Goal: Information Seeking & Learning: Learn about a topic

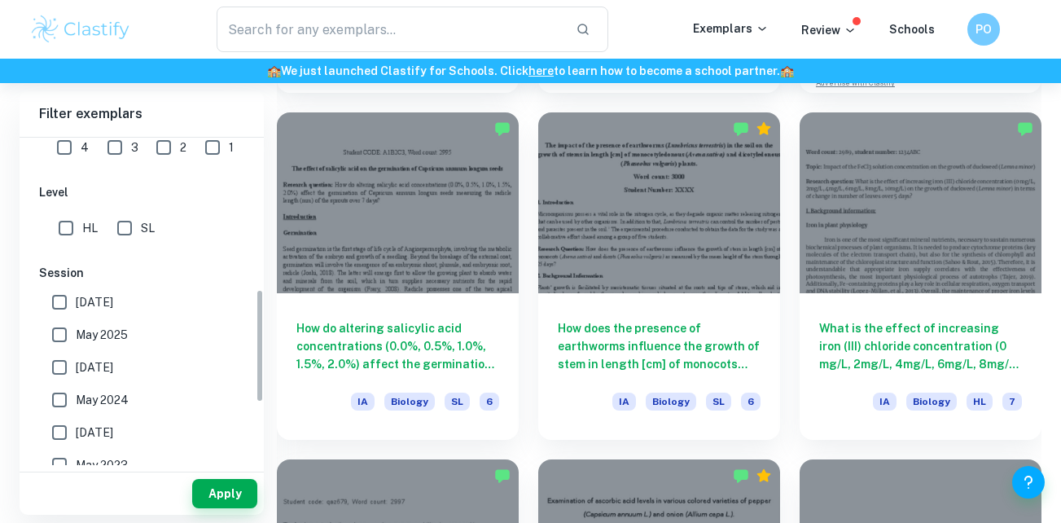
scroll to position [436, 0]
click at [222, 488] on button "Apply" at bounding box center [224, 493] width 65 height 29
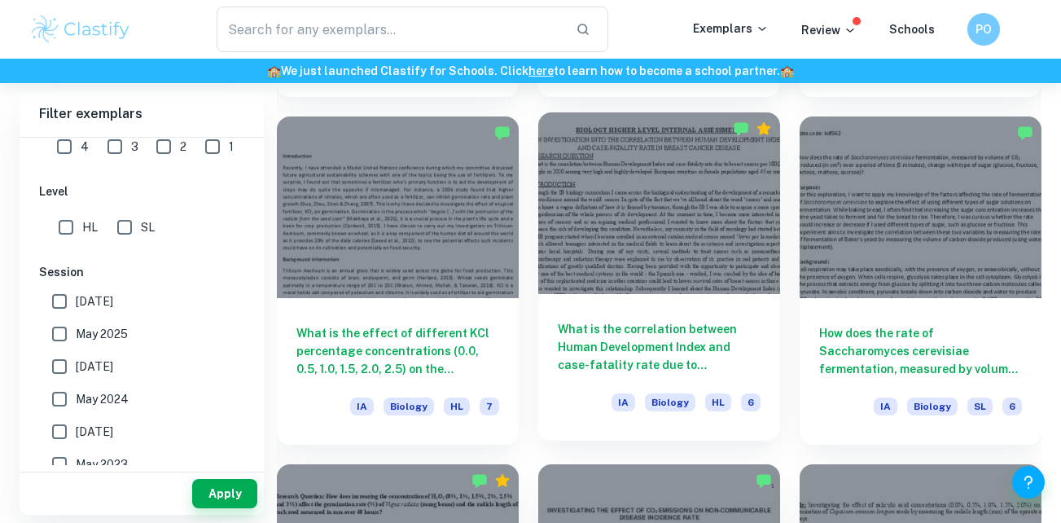
scroll to position [3207, 0]
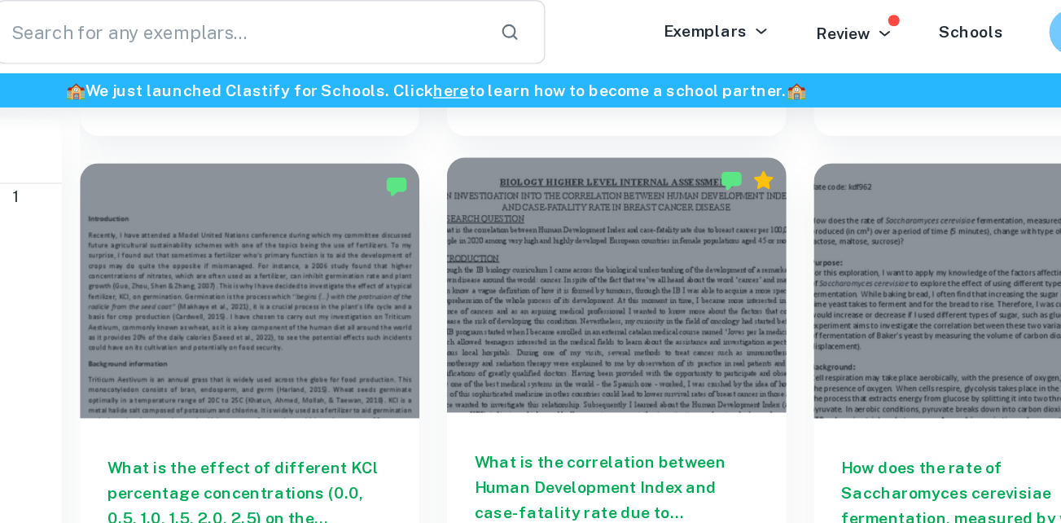
click at [731, 190] on div at bounding box center [659, 210] width 242 height 182
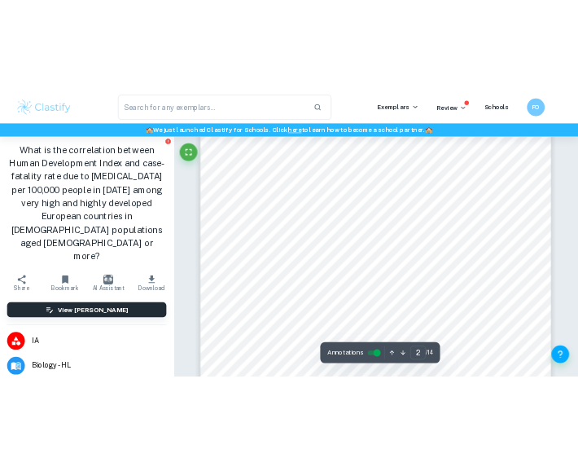
scroll to position [767, 0]
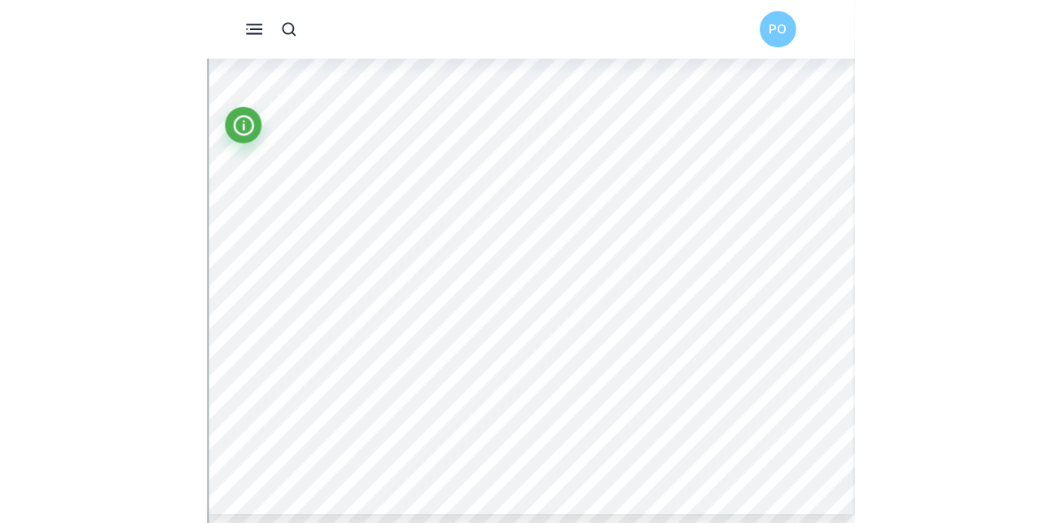
scroll to position [0, 0]
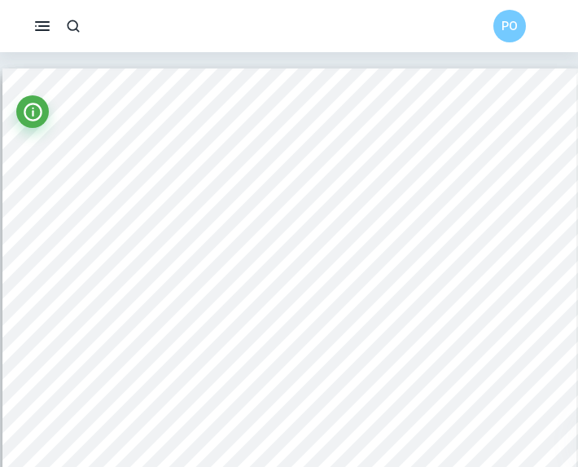
click at [395, 69] on div "BIOLOGY HIGHER LEVEL INTERNAL ASSESSMENT AN INVESTIGATION INTO THE CORRELATION …" at bounding box center [289, 473] width 574 height 811
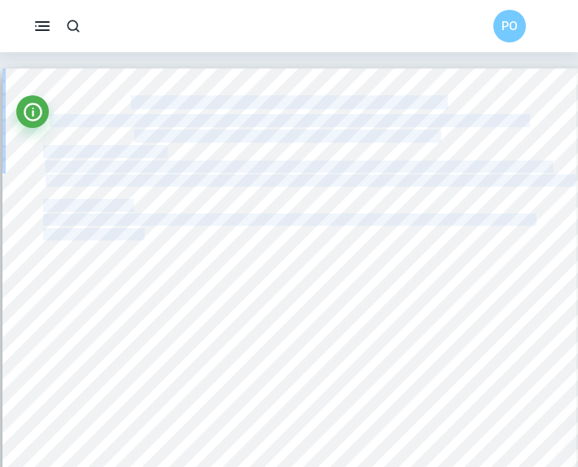
drag, startPoint x: 301, startPoint y: 182, endPoint x: 145, endPoint y: 231, distance: 162.8
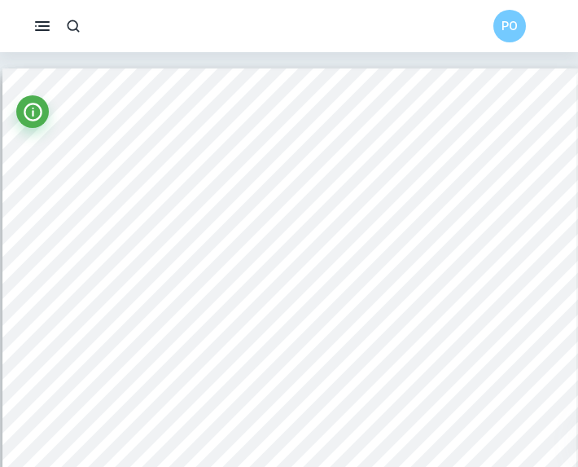
click at [202, 301] on span "the IB program started when I became enrolled in an external catalan medical co…" at bounding box center [288, 304] width 490 height 11
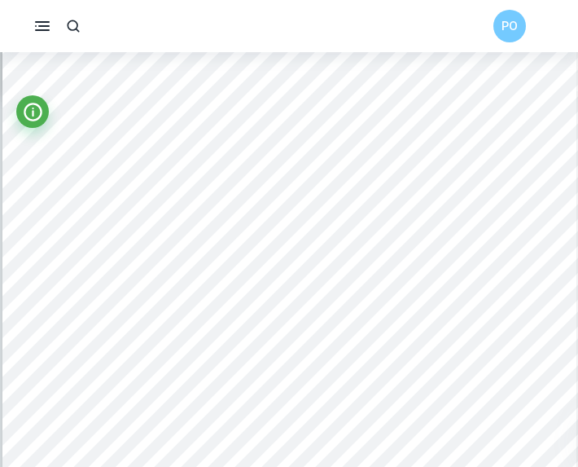
scroll to position [4260, 0]
click at [128, 220] on div "The 6 countries picked out were the following: [GEOGRAPHIC_DATA], [GEOGRAPHIC_D…" at bounding box center [289, 402] width 574 height 811
click at [222, 226] on div "The 6 countries picked out were the following: [GEOGRAPHIC_DATA], [GEOGRAPHIC_D…" at bounding box center [289, 402] width 574 height 811
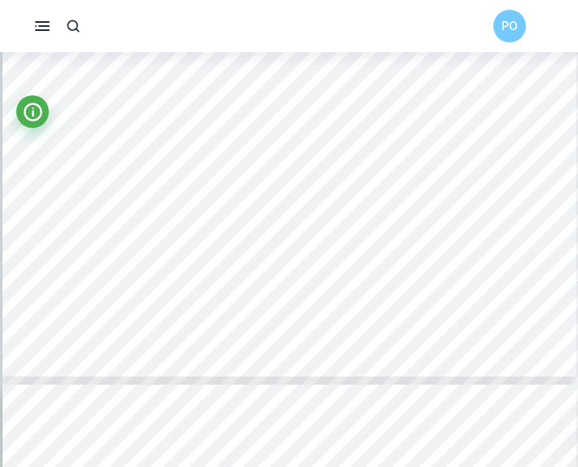
scroll to position [3882, 42]
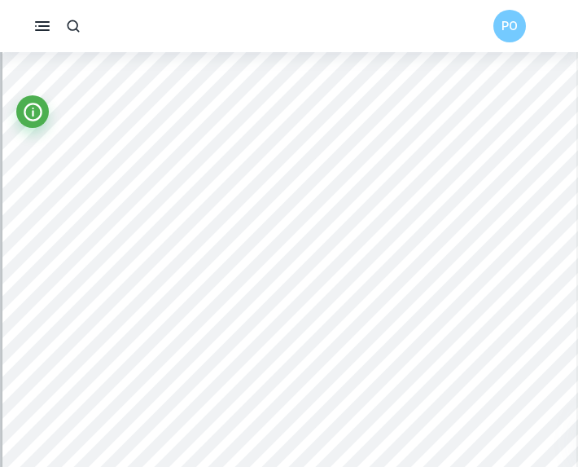
scroll to position [0, 0]
click at [352, 253] on span "[MEDICAL_DATA] outcomes depend on fundamental health system strengthening to de…" at bounding box center [299, 253] width 512 height 11
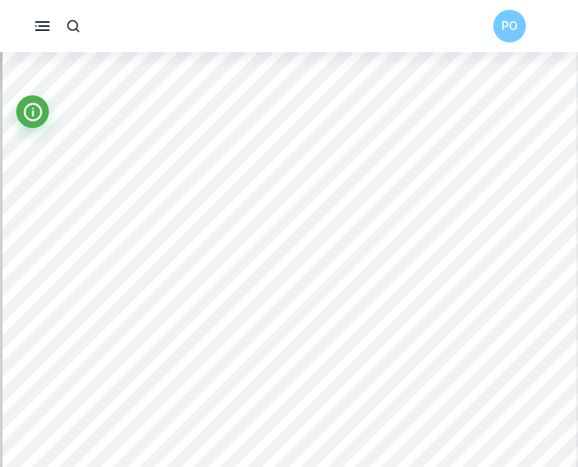
scroll to position [3452, 0]
click at [266, 233] on span "case-fatality rate (which is in simple terms, the amount of deaths among already" at bounding box center [372, 232] width 348 height 11
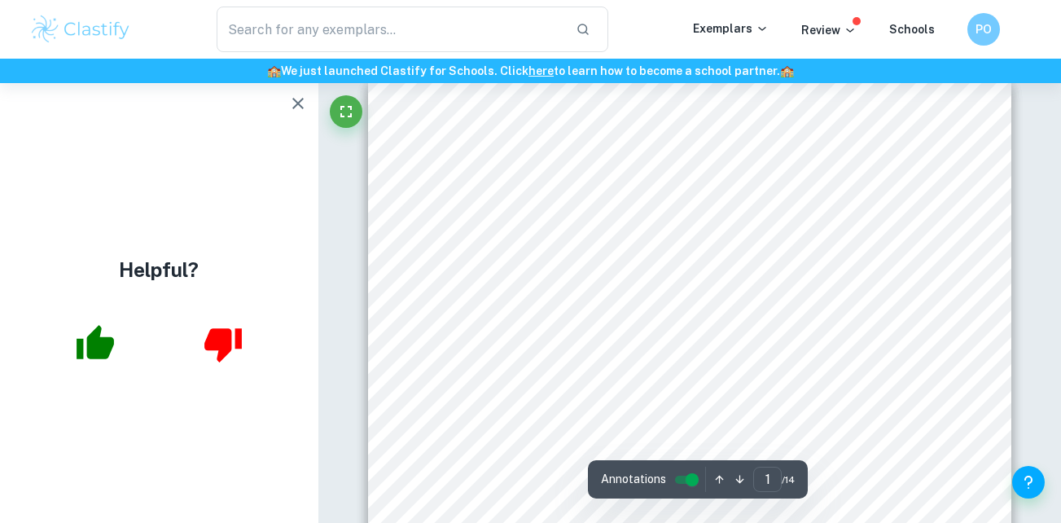
scroll to position [0, 0]
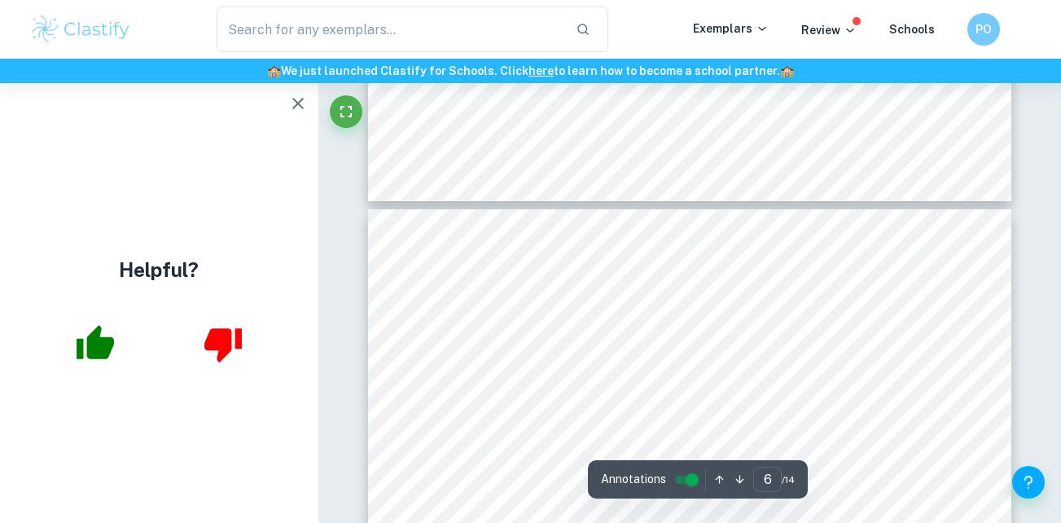
type input "5"
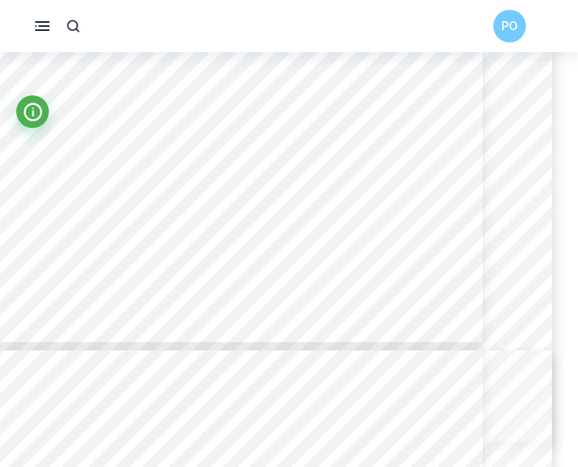
scroll to position [3917, 0]
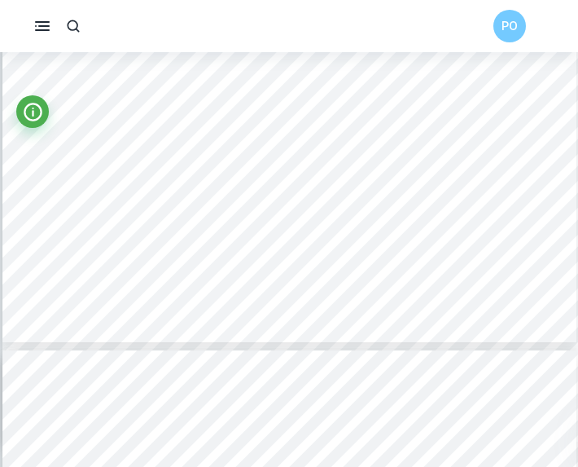
click at [276, 165] on span "SAFETY, ENVIRONMENTAL AND ETHICAL CONSIDERATIONS" at bounding box center [206, 167] width 327 height 11
